Goal: Transaction & Acquisition: Book appointment/travel/reservation

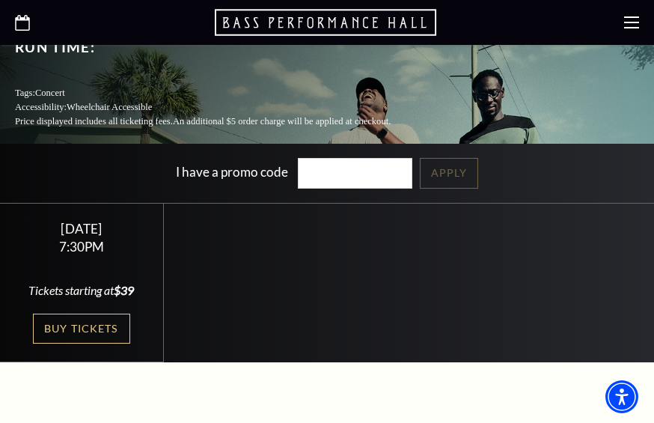
scroll to position [374, 0]
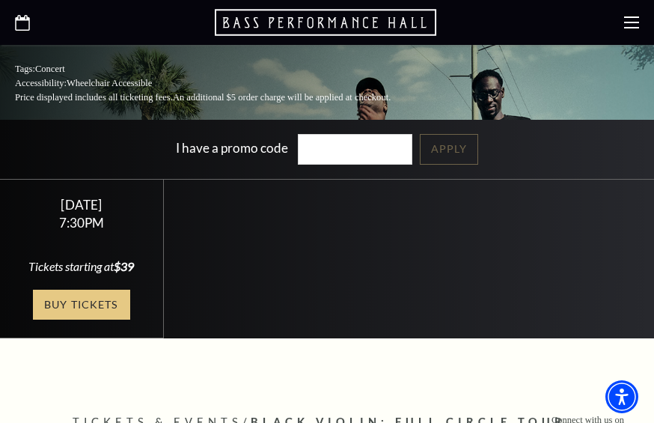
click at [94, 290] on link "Buy Tickets" at bounding box center [81, 305] width 97 height 31
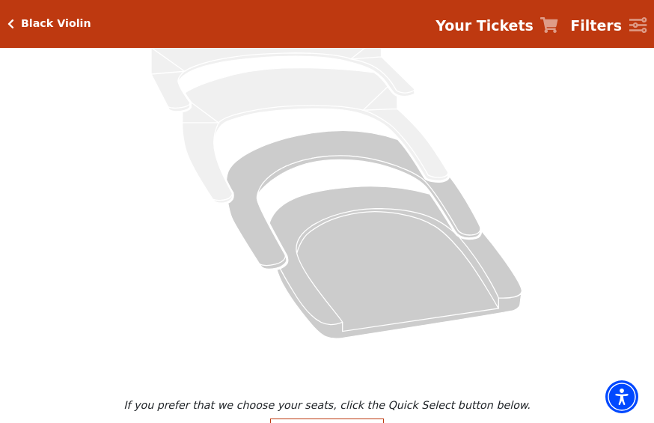
scroll to position [260, 0]
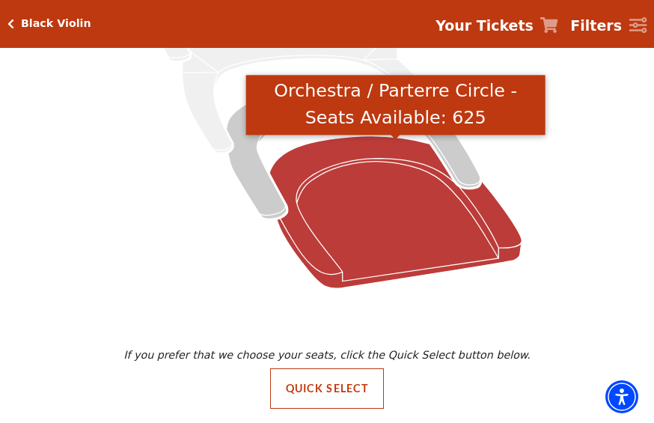
click at [361, 245] on icon "Orchestra / Parterre Circle - Seats Available: 625" at bounding box center [395, 211] width 252 height 152
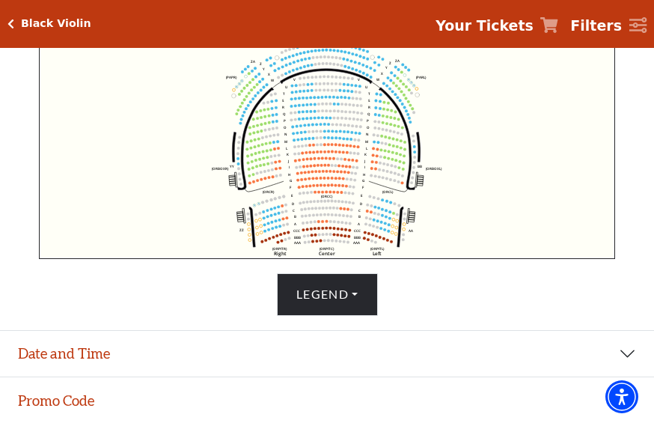
scroll to position [602, 0]
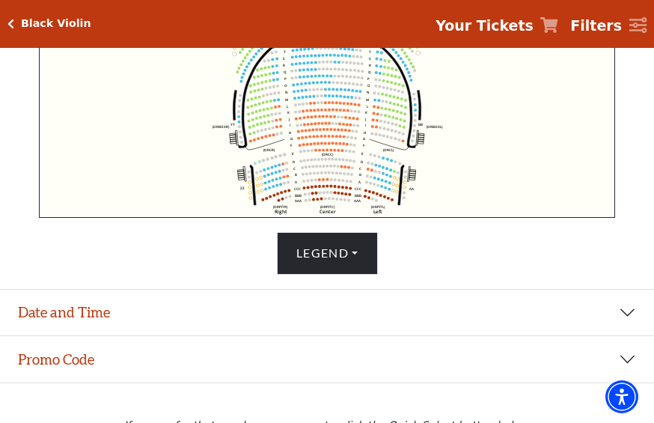
click at [470, 110] on icon "Left (ORPITL) Right (ORPITR) Center (ORPITC) ZZ AA YY BB ZA ZA (ORCL) (ORCR) (O…" at bounding box center [327, 103] width 576 height 227
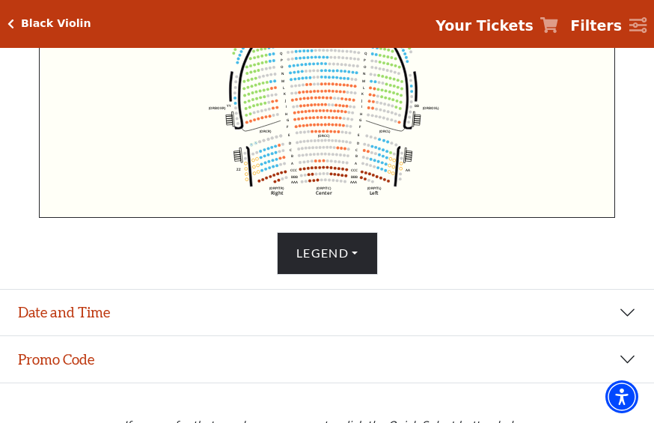
drag, startPoint x: 466, startPoint y: 114, endPoint x: 463, endPoint y: 98, distance: 16.7
click at [463, 98] on icon "Left (ORPITL) Right (ORPITR) Center (ORPITC) ZZ AA YY BB ZA ZA (ORCL) (ORCR) (O…" at bounding box center [327, 103] width 576 height 227
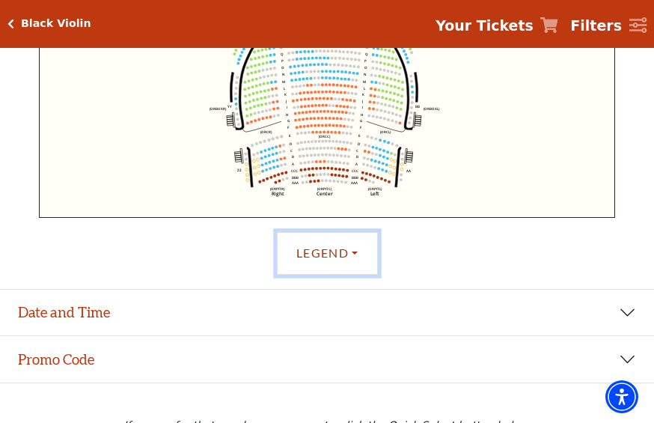
click at [350, 254] on button "Legend" at bounding box center [327, 253] width 101 height 42
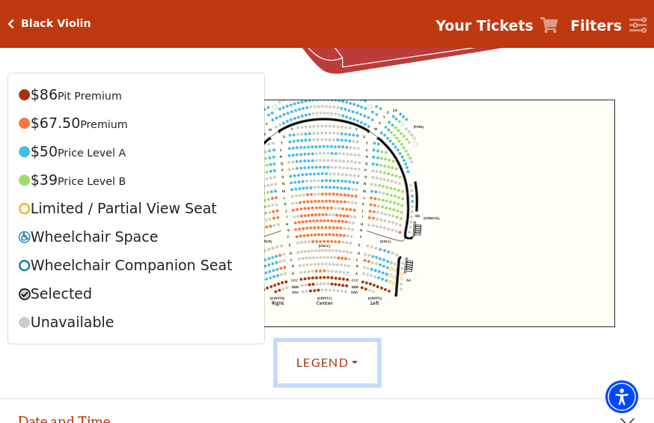
scroll to position [527, 0]
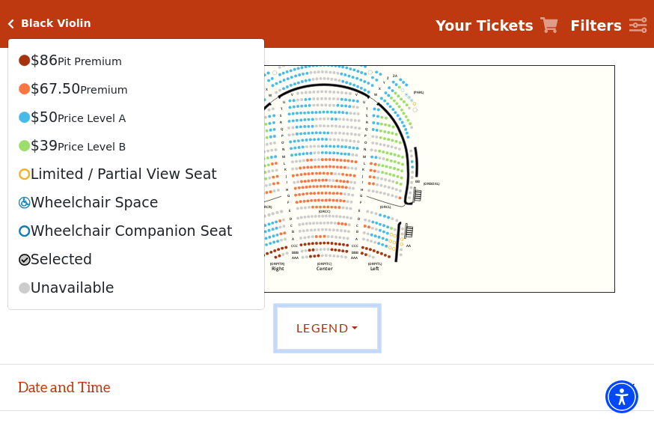
click at [480, 188] on icon "Left (ORPITL) Right (ORPITR) Center (ORPITC) ZZ AA YY BB ZA ZA (ORCL) (ORCR) (O…" at bounding box center [327, 178] width 576 height 227
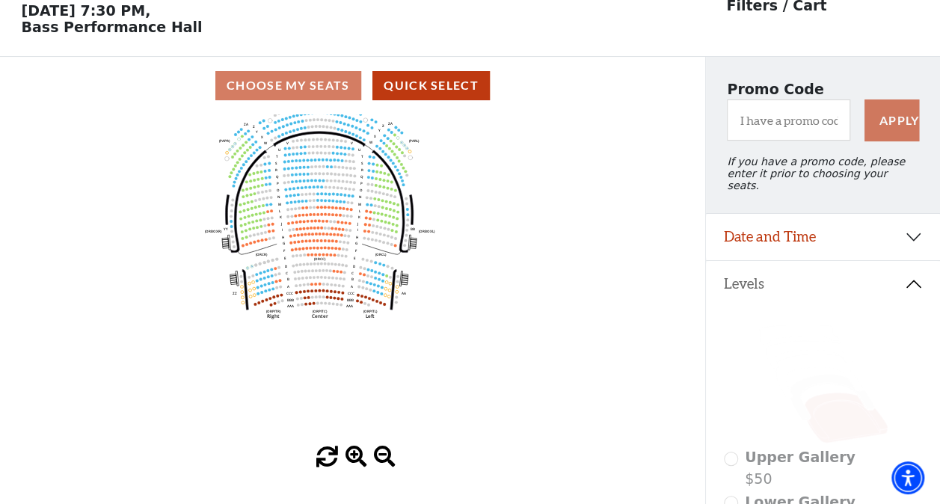
scroll to position [224, 0]
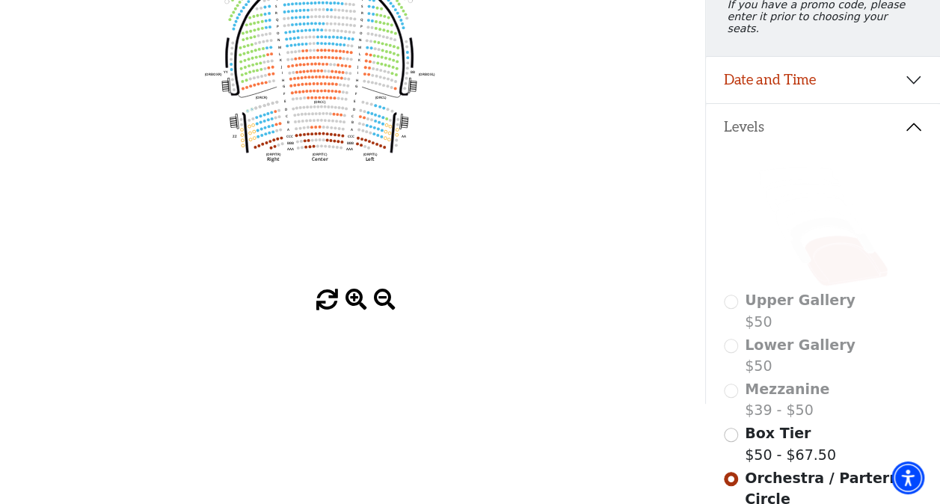
click at [355, 302] on span at bounding box center [357, 301] width 22 height 22
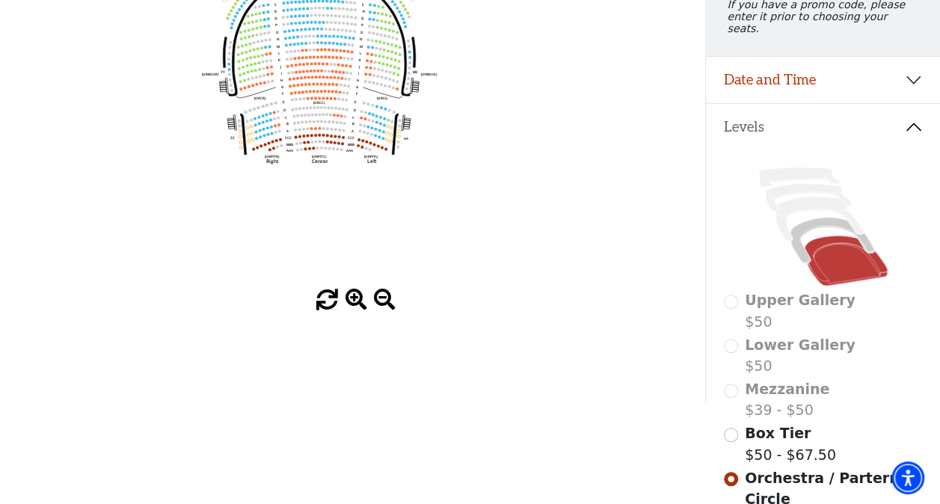
click at [355, 301] on span at bounding box center [357, 301] width 22 height 22
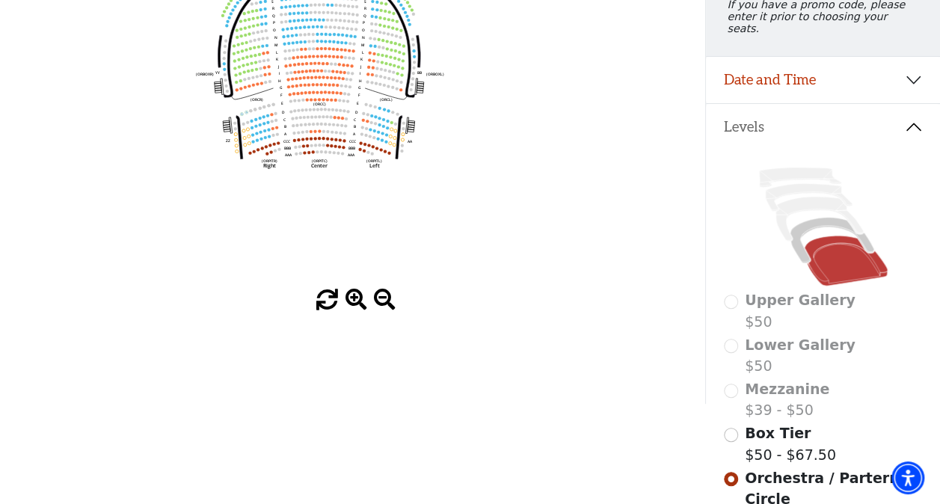
click at [356, 300] on span at bounding box center [357, 301] width 22 height 22
click at [356, 299] on span at bounding box center [357, 301] width 22 height 22
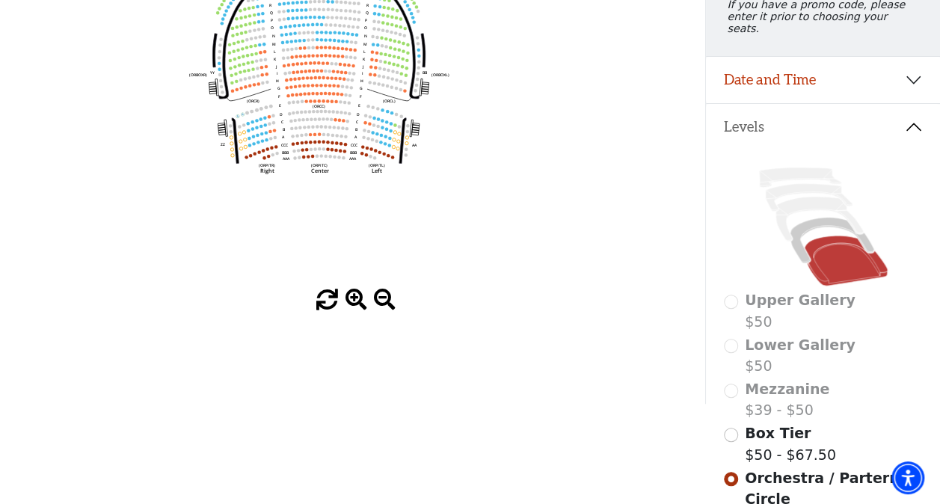
click at [357, 299] on span at bounding box center [357, 301] width 22 height 22
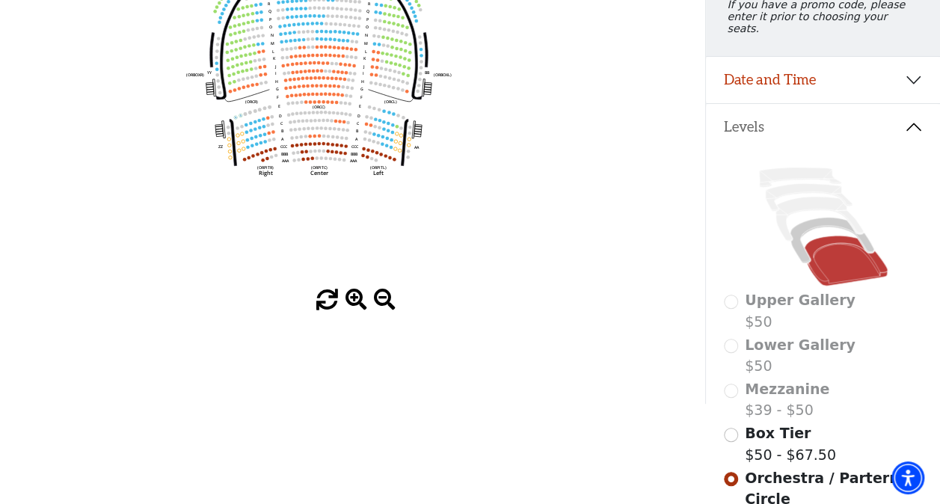
click at [358, 299] on span at bounding box center [357, 301] width 22 height 22
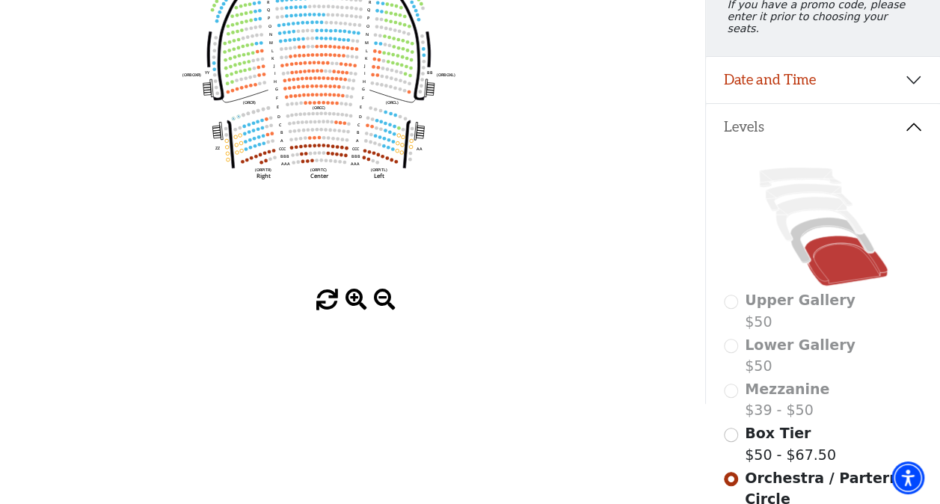
click at [358, 299] on span at bounding box center [357, 301] width 22 height 22
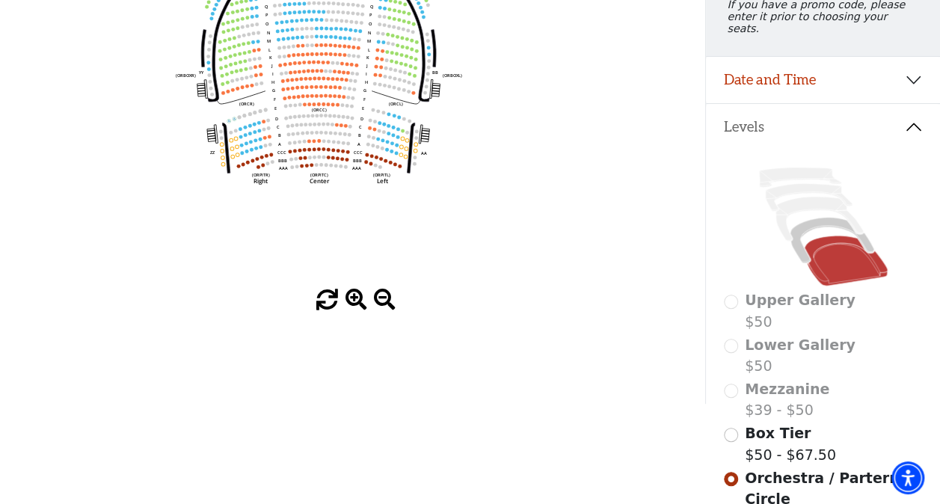
click at [358, 299] on span at bounding box center [357, 301] width 22 height 22
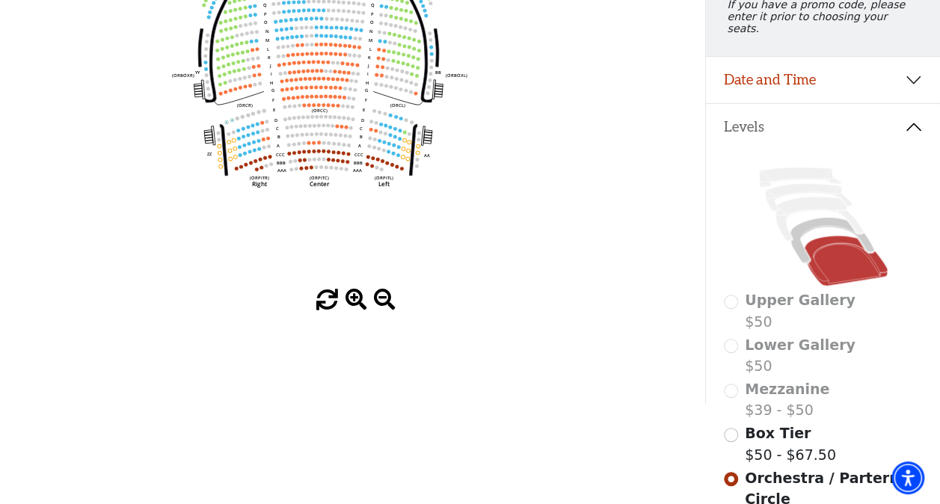
click at [358, 299] on span at bounding box center [357, 301] width 22 height 22
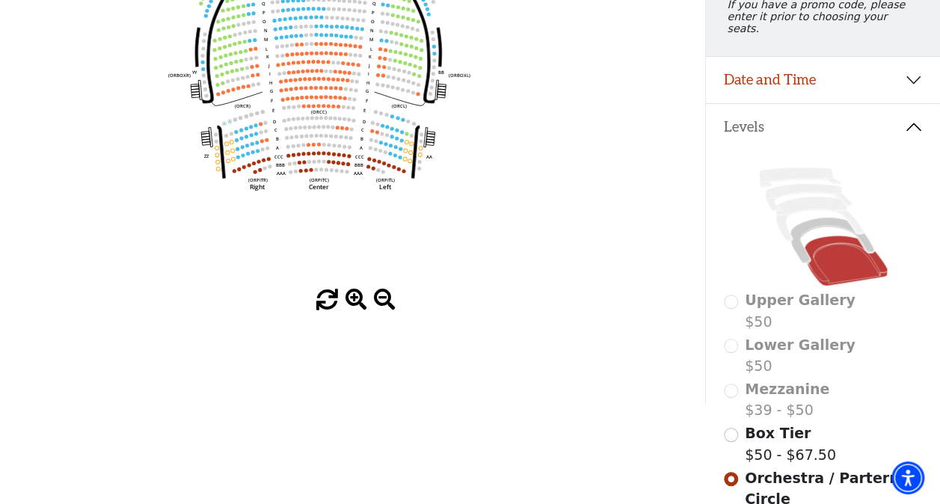
click at [359, 299] on span at bounding box center [357, 301] width 22 height 22
click at [359, 297] on span at bounding box center [357, 301] width 22 height 22
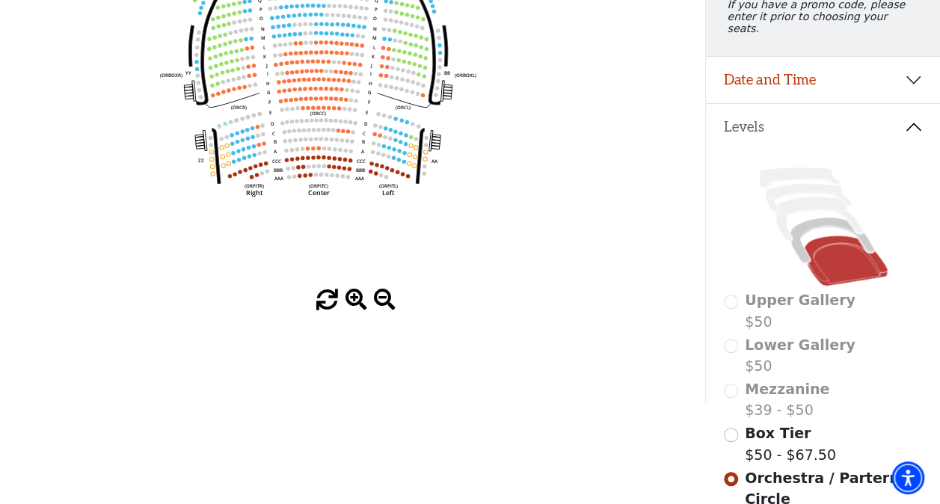
click at [359, 296] on span at bounding box center [357, 301] width 22 height 22
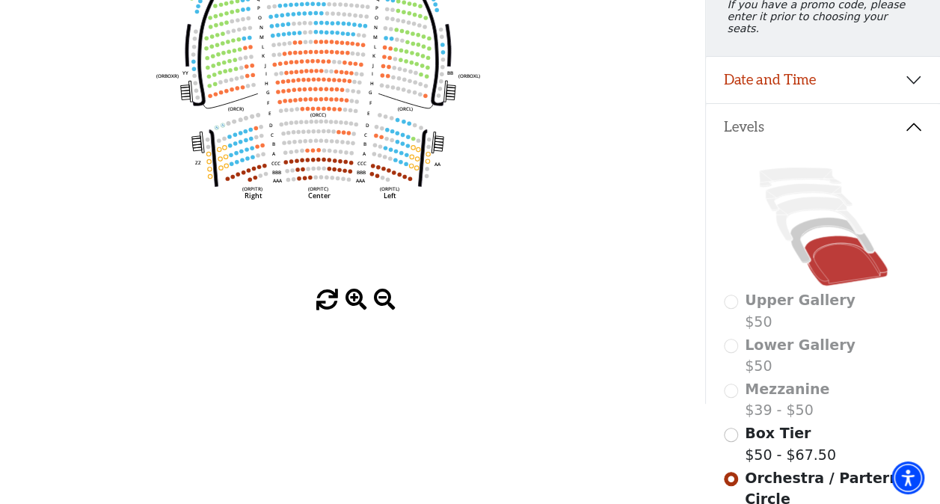
click at [359, 293] on div "Current Level Orchestra / Parterre Circle Click on a level below to open the Se…" at bounding box center [353, 134] width 706 height 354
click at [359, 290] on icon "Left (ORPITL) Right (ORPITR) Center (ORPITC) ZZ AA YY BB ZA ZA (ORCL) (ORCR) (O…" at bounding box center [352, 123] width 634 height 332
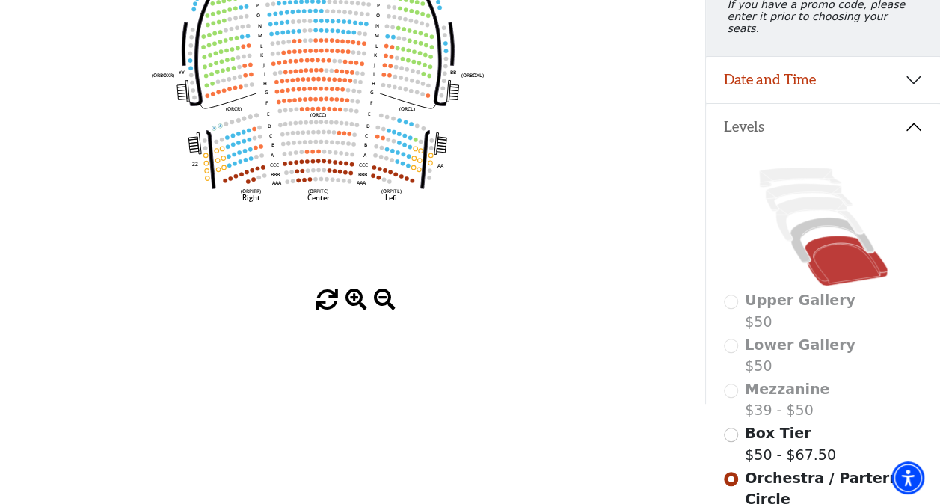
click at [359, 290] on icon "Left (ORPITL) Right (ORPITR) Center (ORPITC) ZZ AA YY BB ZA ZA (ORCL) (ORCR) (O…" at bounding box center [352, 123] width 634 height 332
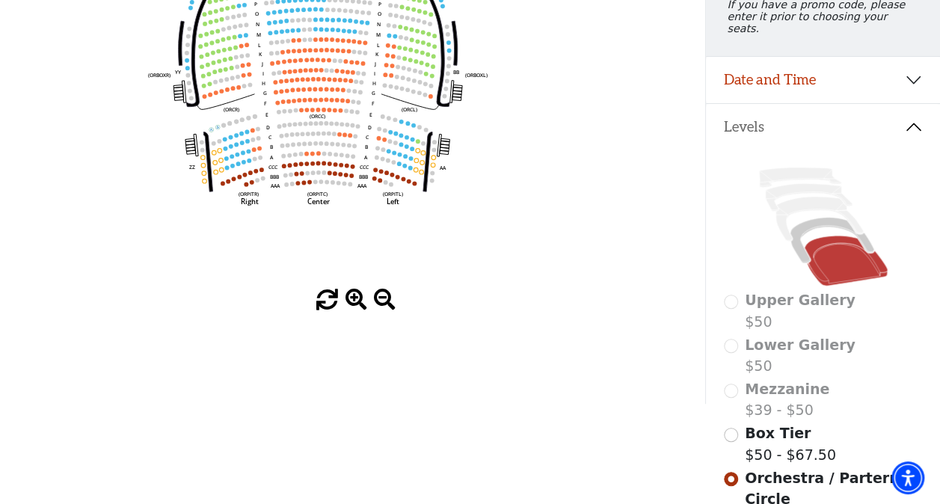
click at [359, 290] on icon "Left (ORPITL) Right (ORPITR) Center (ORPITC) ZZ AA YY BB ZA ZA (ORCL) (ORCR) (O…" at bounding box center [352, 123] width 634 height 332
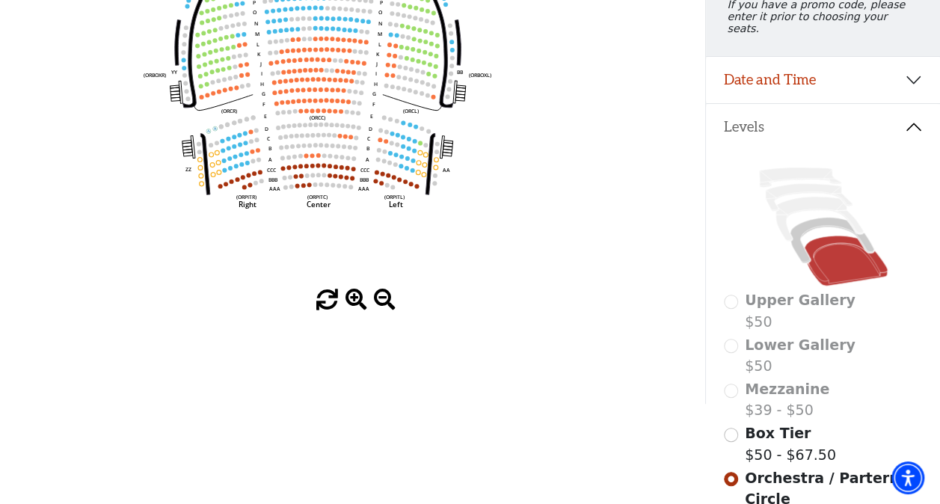
click at [359, 290] on icon "Left (ORPITL) Right (ORPITR) Center (ORPITC) ZZ AA YY BB ZA ZA (ORCL) (ORCR) (O…" at bounding box center [352, 123] width 634 height 332
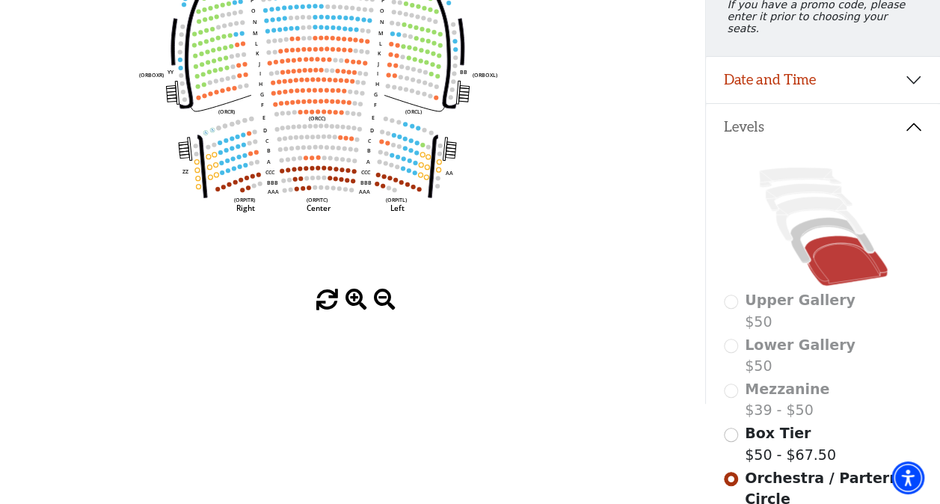
click at [359, 290] on icon "Left (ORPITL) Right (ORPITR) Center (ORPITC) ZZ AA YY BB ZA ZA (ORCL) (ORCR) (O…" at bounding box center [352, 123] width 634 height 332
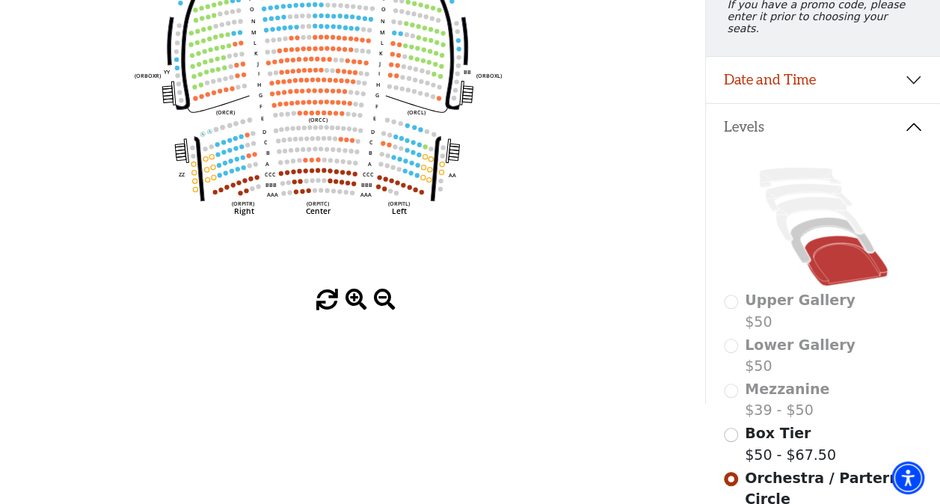
click at [360, 290] on icon "Left (ORPITL) Right (ORPITR) Center (ORPITC) ZZ AA YY BB ZA ZA (ORCL) (ORCR) (O…" at bounding box center [352, 123] width 634 height 332
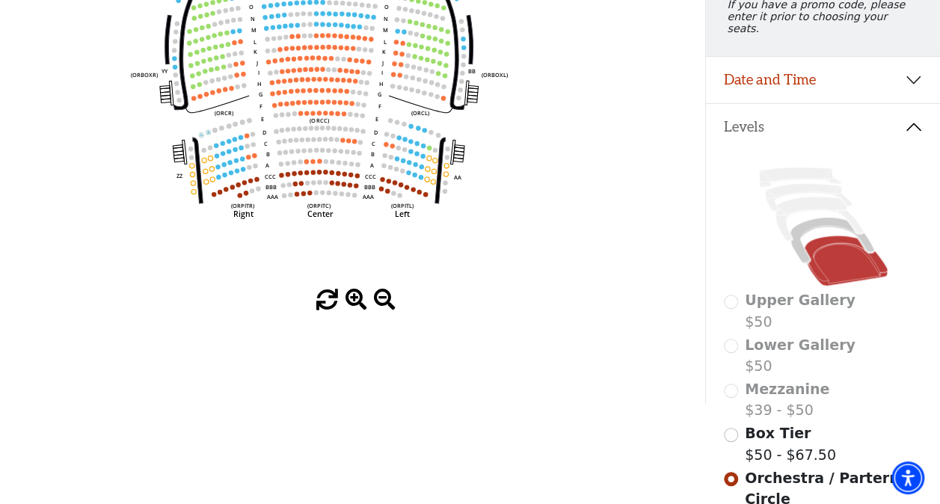
click at [361, 290] on icon "Left (ORPITL) Right (ORPITR) Center (ORPITC) ZZ AA YY BB ZA ZA (ORCL) (ORCR) (O…" at bounding box center [352, 123] width 634 height 332
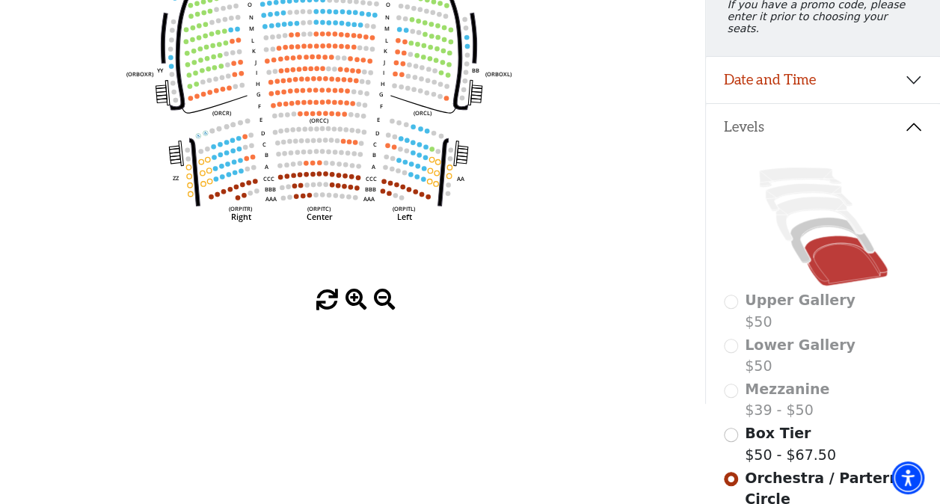
click at [361, 288] on icon "Left (ORPITL) Right (ORPITR) Center (ORPITC) ZZ AA YY BB ZA ZA (ORCL) (ORCR) (O…" at bounding box center [352, 123] width 634 height 332
click at [361, 287] on icon "Left (ORPITL) Right (ORPITR) Center (ORPITC) ZZ AA YY BB ZA ZA (ORCL) (ORCR) (O…" at bounding box center [352, 123] width 634 height 332
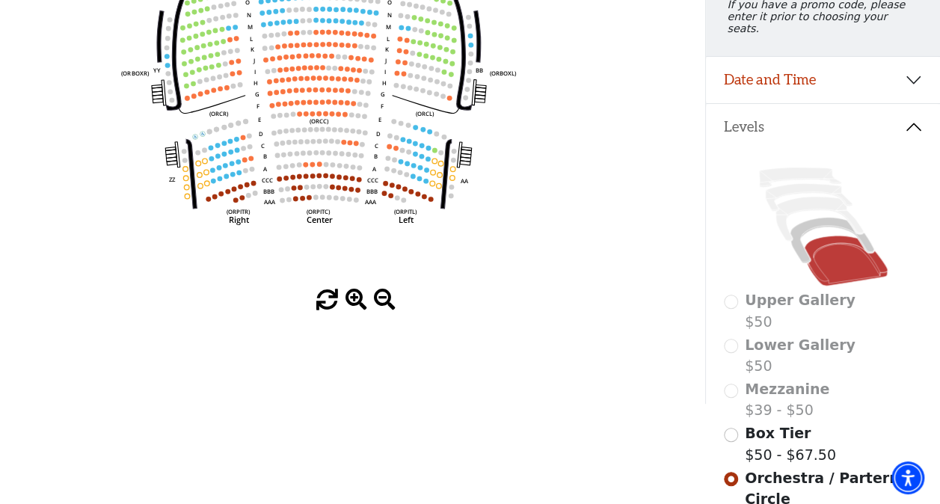
click at [361, 285] on icon "Left (ORPITL) Right (ORPITR) Center (ORPITC) ZZ AA YY BB ZA ZA (ORCL) (ORCR) (O…" at bounding box center [352, 123] width 634 height 332
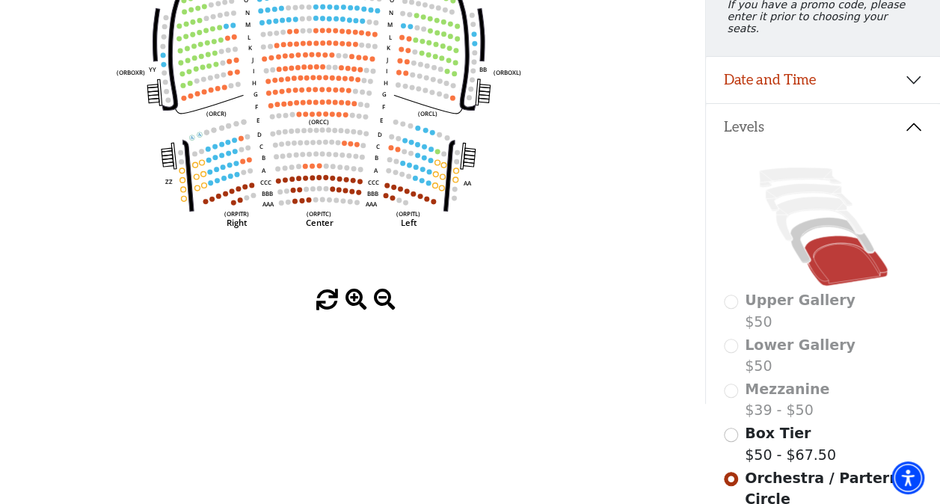
click at [361, 285] on icon "Left (ORPITL) Right (ORPITR) Center (ORPITC) ZZ AA YY BB ZA ZA (ORCL) (ORCR) (O…" at bounding box center [352, 123] width 634 height 332
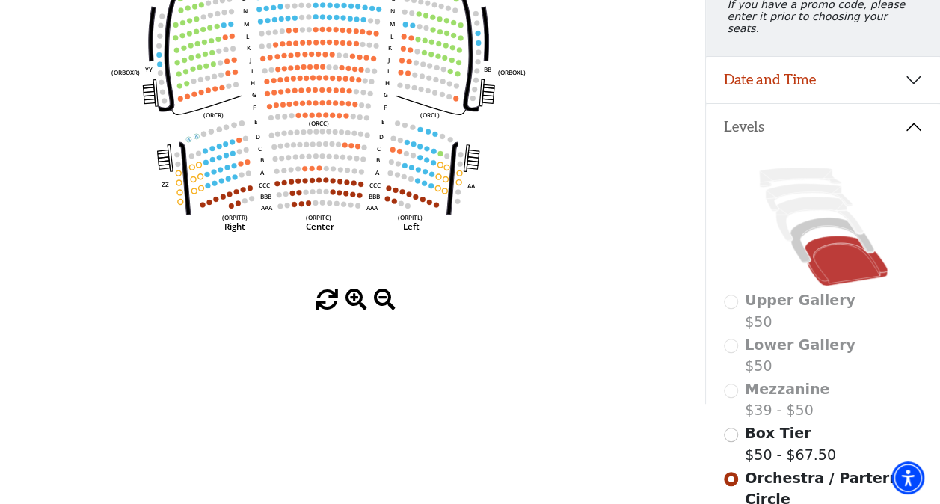
click at [361, 285] on icon "Left (ORPITL) Right (ORPITR) Center (ORPITC) ZZ AA YY BB ZA ZA (ORCL) (ORCR) (O…" at bounding box center [352, 123] width 634 height 332
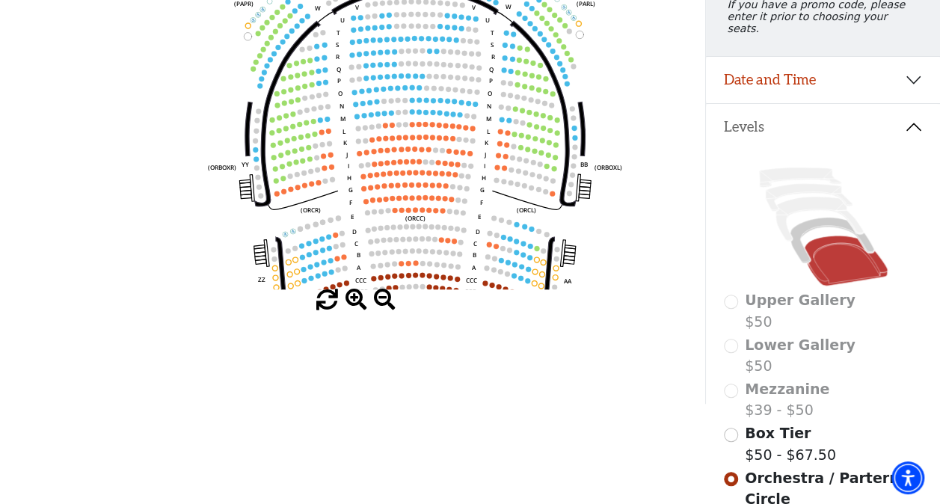
drag, startPoint x: 569, startPoint y: 117, endPoint x: 665, endPoint y: 212, distance: 135.4
click at [653, 212] on icon "Left (ORPITL) Right (ORPITR) Center (ORPITC) ZZ AA YY BB ZA ZA (ORCL) (ORCR) (O…" at bounding box center [352, 123] width 634 height 332
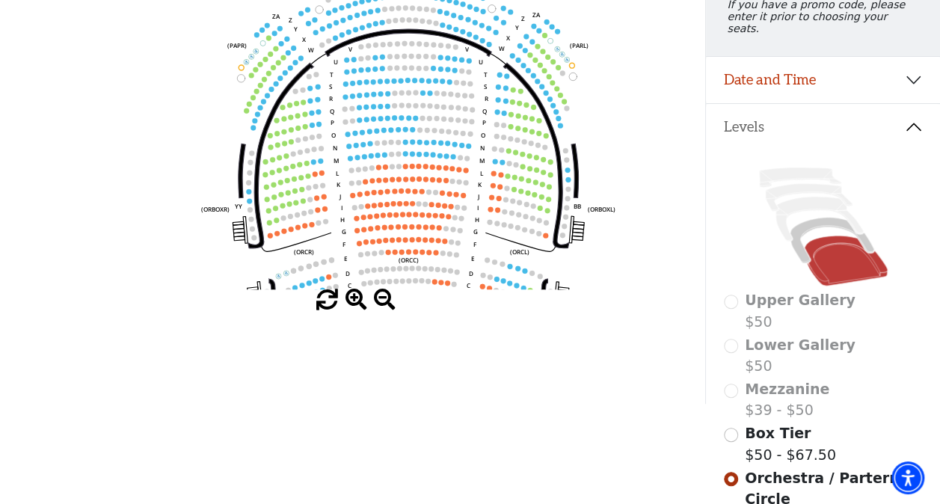
drag, startPoint x: 665, startPoint y: 212, endPoint x: 656, endPoint y: 260, distance: 48.7
click at [653, 260] on icon "Left (ORPITL) Right (ORPITR) Center (ORPITC) ZZ AA YY BB ZA ZA (ORCL) (ORCR) (O…" at bounding box center [352, 123] width 634 height 332
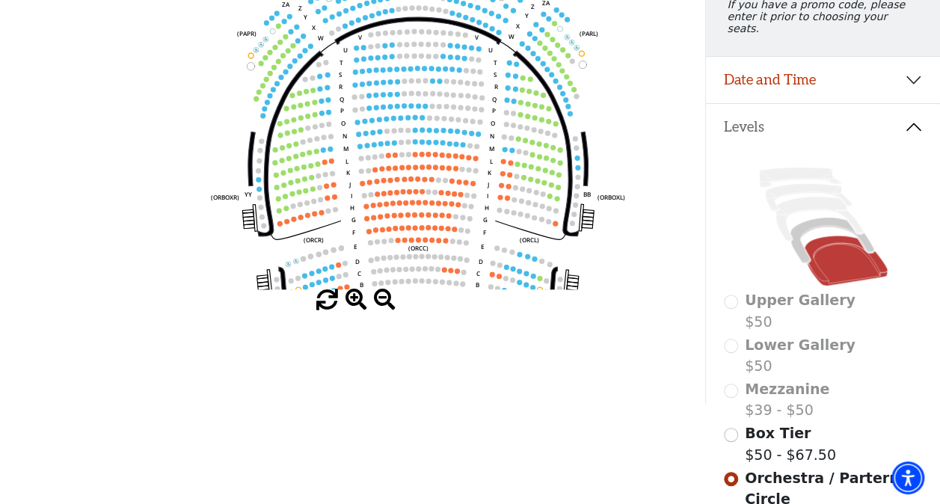
drag, startPoint x: 646, startPoint y: 123, endPoint x: 655, endPoint y: 110, distance: 16.0
click at [653, 110] on icon "Left (ORPITL) Right (ORPITR) Center (ORPITC) ZZ AA YY BB ZA ZA (ORCL) (ORCR) (O…" at bounding box center [352, 123] width 634 height 332
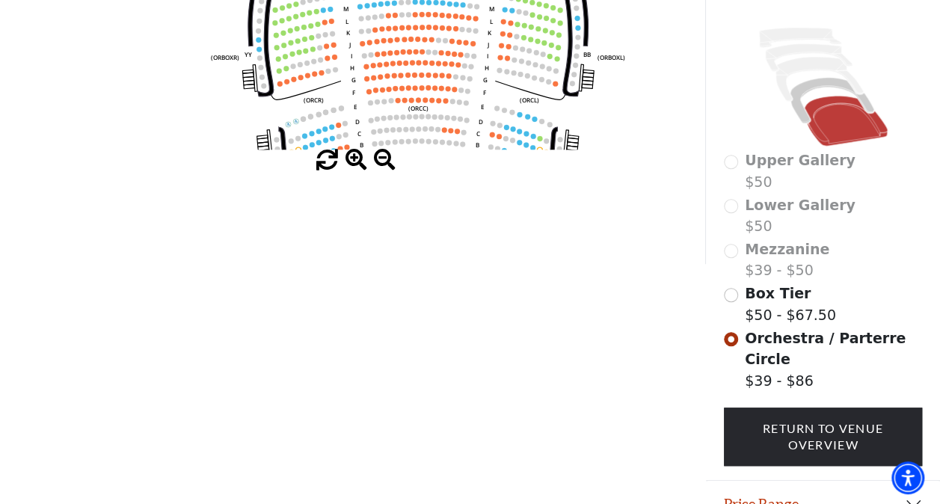
scroll to position [408, 0]
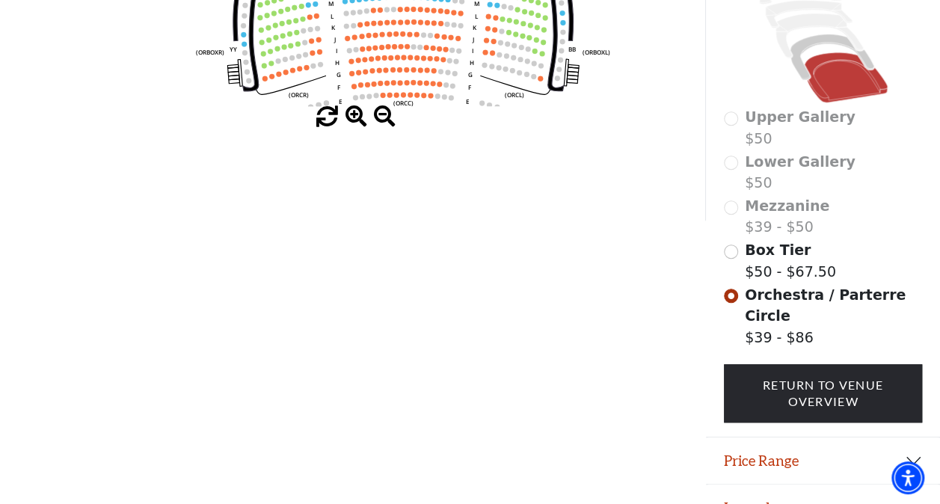
drag, startPoint x: 667, startPoint y: 51, endPoint x: 662, endPoint y: 7, distance: 43.7
